Goal: Task Accomplishment & Management: Use online tool/utility

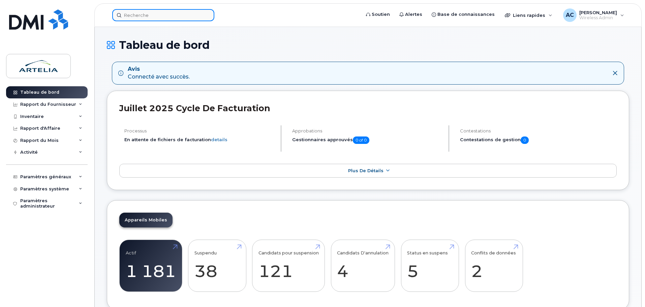
click at [151, 15] on input at bounding box center [163, 15] width 102 height 12
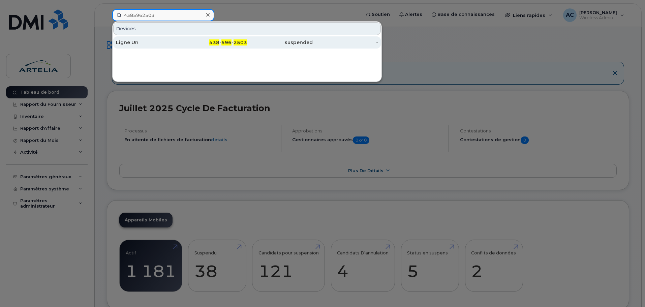
type input "4385962503"
click at [124, 44] on div "Ligne Un" at bounding box center [149, 42] width 66 height 7
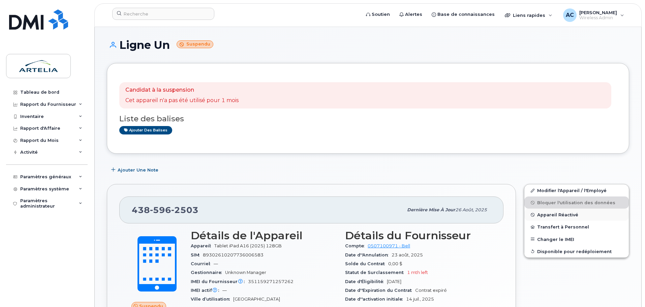
click at [558, 216] on span "Appareil Réactivé" at bounding box center [557, 214] width 41 height 5
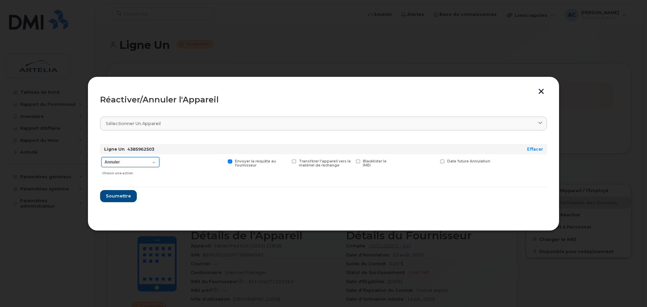
click at [153, 161] on select "Annuler Suspendre - Prolonger la suspension Réactiver" at bounding box center [130, 162] width 58 height 10
select select "[object Object]"
click at [101, 157] on select "Annuler Suspendre - Prolonger la suspension Réactiver" at bounding box center [130, 162] width 58 height 10
click at [116, 194] on span "Soumettre" at bounding box center [118, 196] width 25 height 6
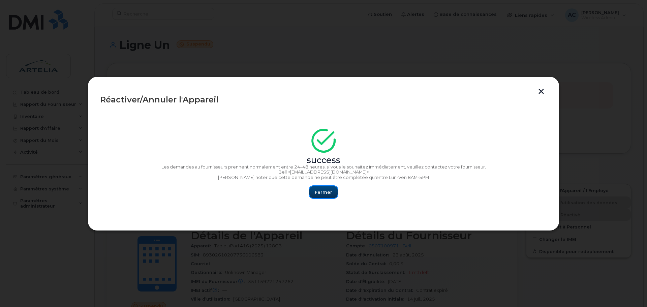
click at [331, 189] on span "Fermer" at bounding box center [324, 192] width 18 height 6
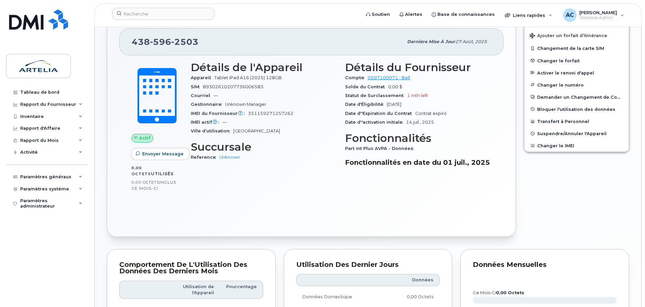
scroll to position [169, 0]
